Goal: Task Accomplishment & Management: Manage account settings

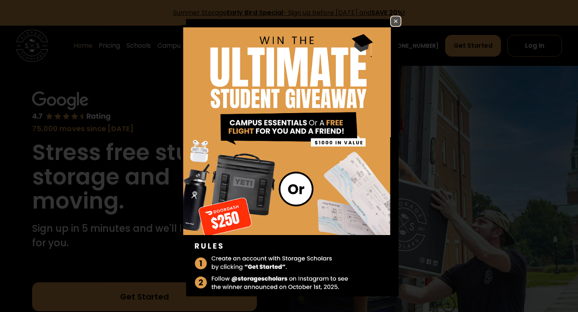
click at [397, 22] on img at bounding box center [396, 21] width 10 height 10
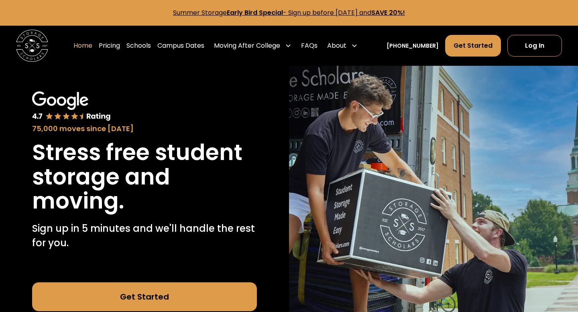
click at [328, 12] on link "Summer Storage Early Bird Special - Sign up before [DATE] and SAVE 20%!" at bounding box center [289, 12] width 232 height 9
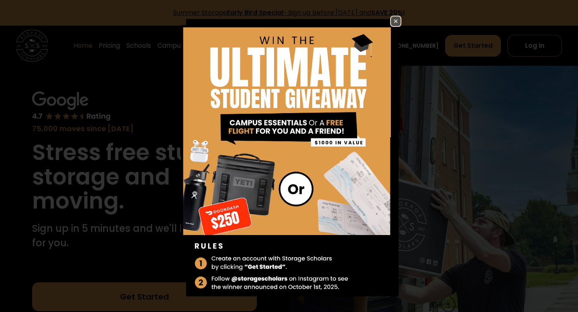
click at [398, 24] on img at bounding box center [396, 21] width 10 height 10
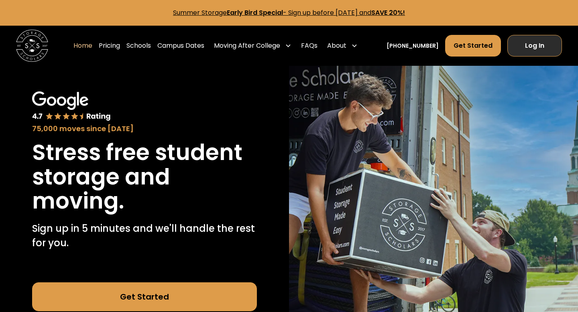
click at [530, 49] on link "Log In" at bounding box center [534, 46] width 55 height 22
